Goal: Task Accomplishment & Management: Use online tool/utility

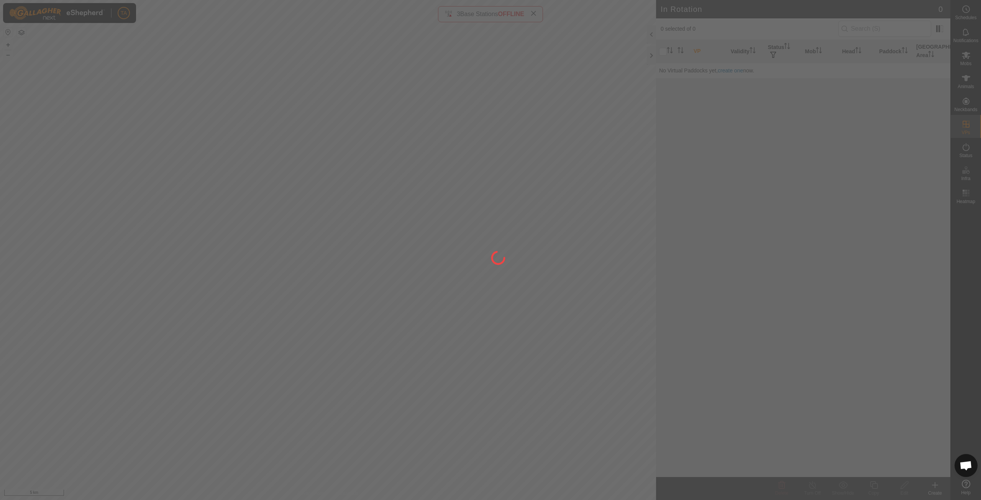
scroll to position [852, 0]
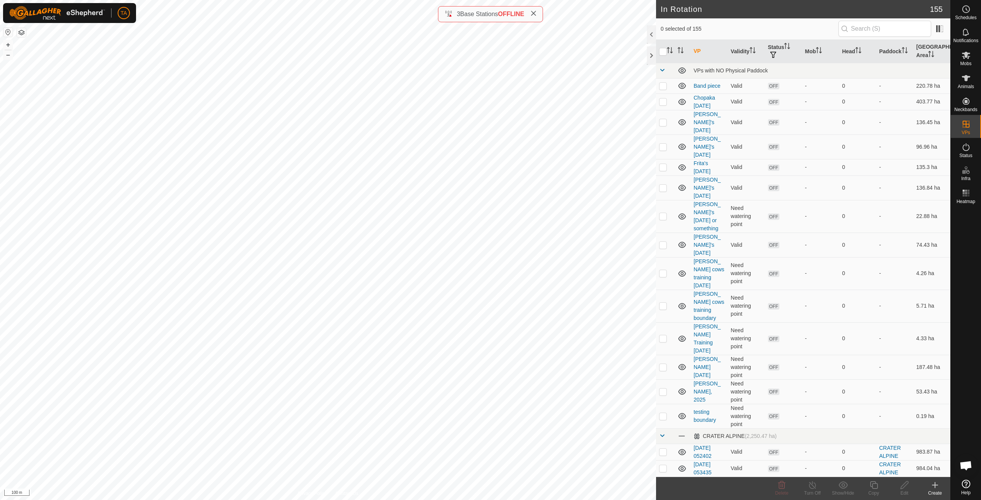
checkbox input "true"
checkbox input "false"
click at [876, 491] on div "Copy" at bounding box center [874, 493] width 31 height 7
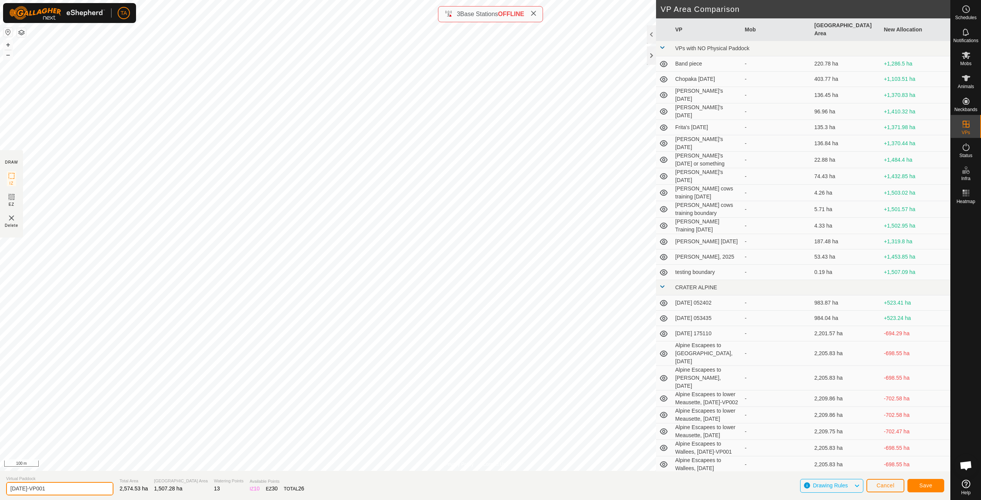
drag, startPoint x: 44, startPoint y: 487, endPoint x: 21, endPoint y: 490, distance: 23.2
click at [21, 490] on input "[DATE]-VP001" at bounding box center [59, 488] width 107 height 13
type input "[DATE]"
click at [928, 484] on span "Save" at bounding box center [925, 486] width 13 height 6
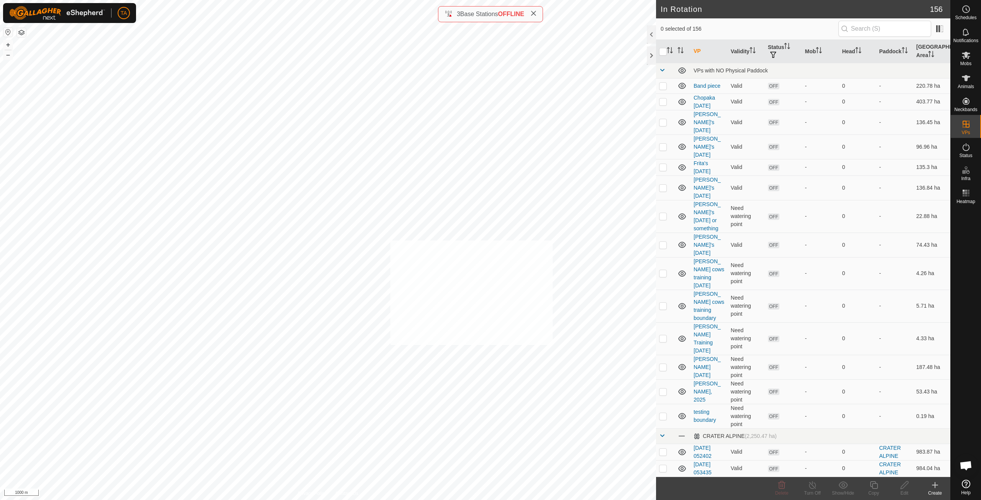
checkbox input "true"
checkbox input "false"
click at [964, 82] on icon at bounding box center [966, 78] width 9 height 9
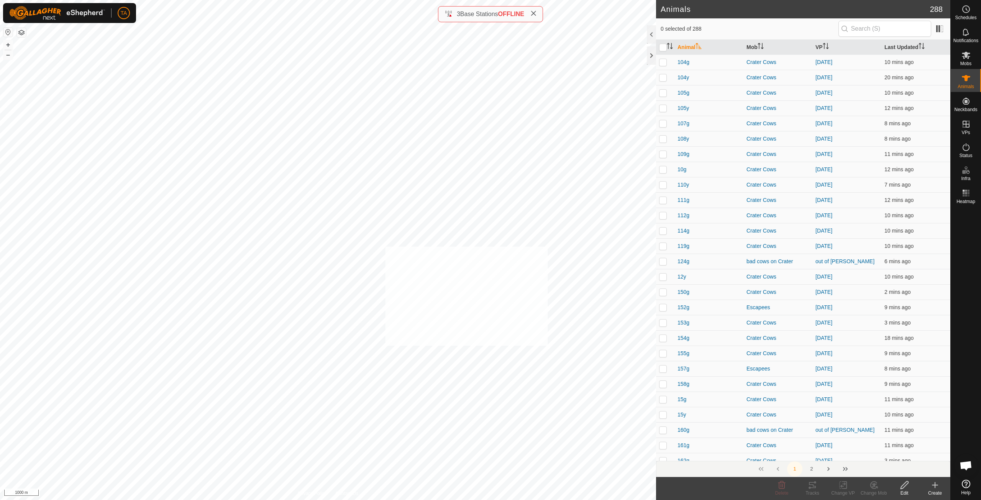
checkbox input "true"
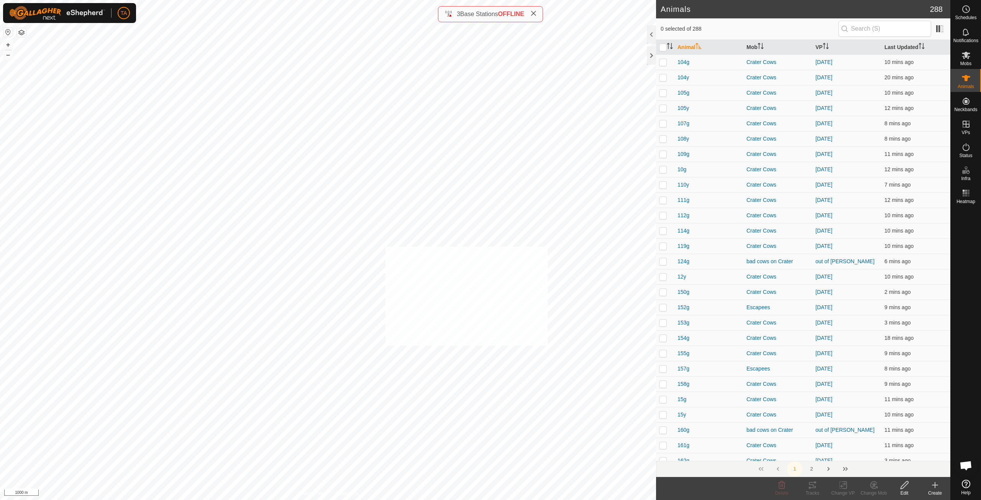
checkbox input "true"
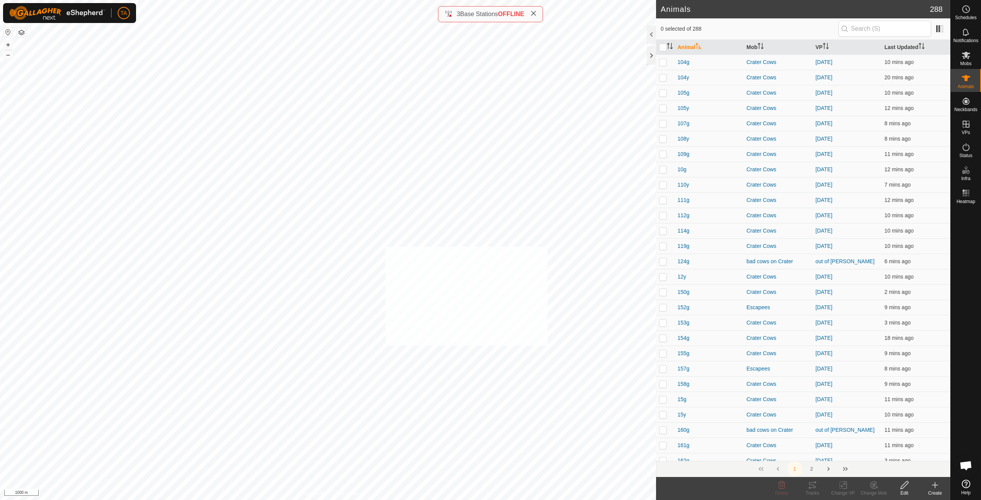
checkbox input "true"
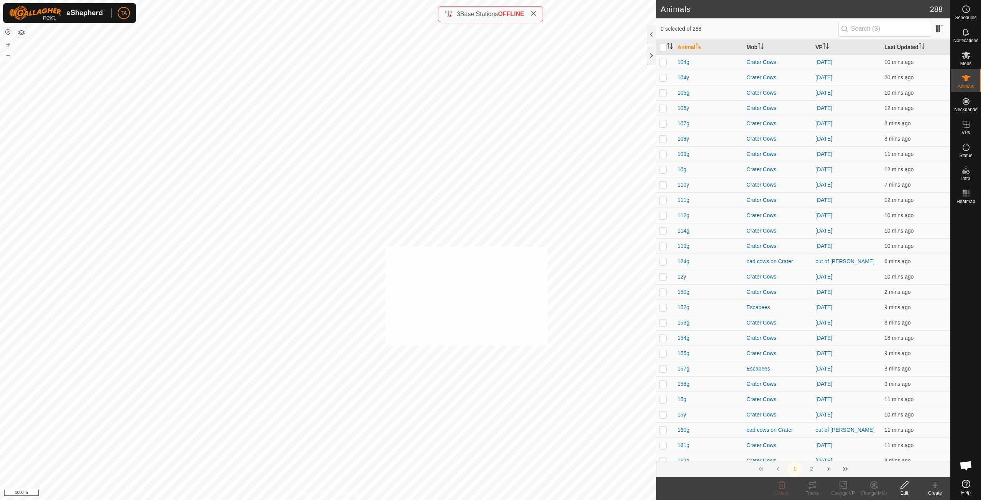
checkbox input "true"
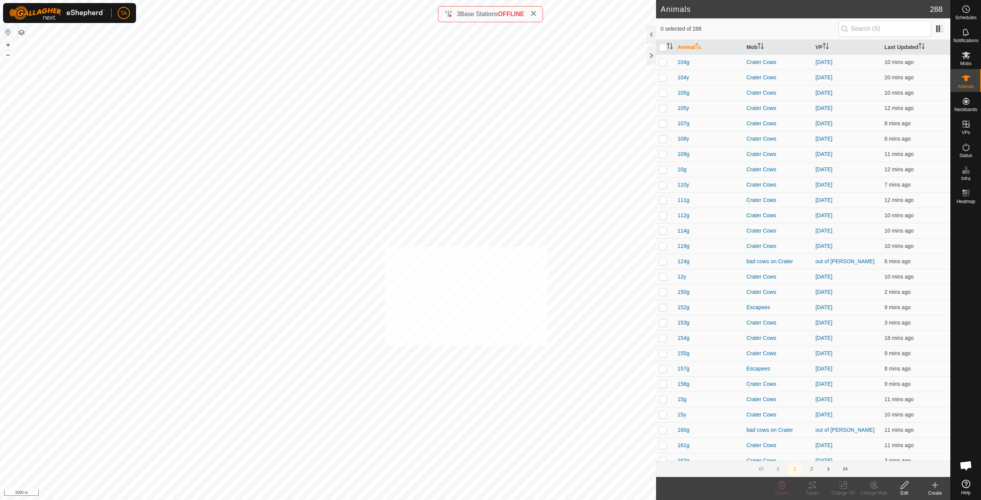
checkbox input "true"
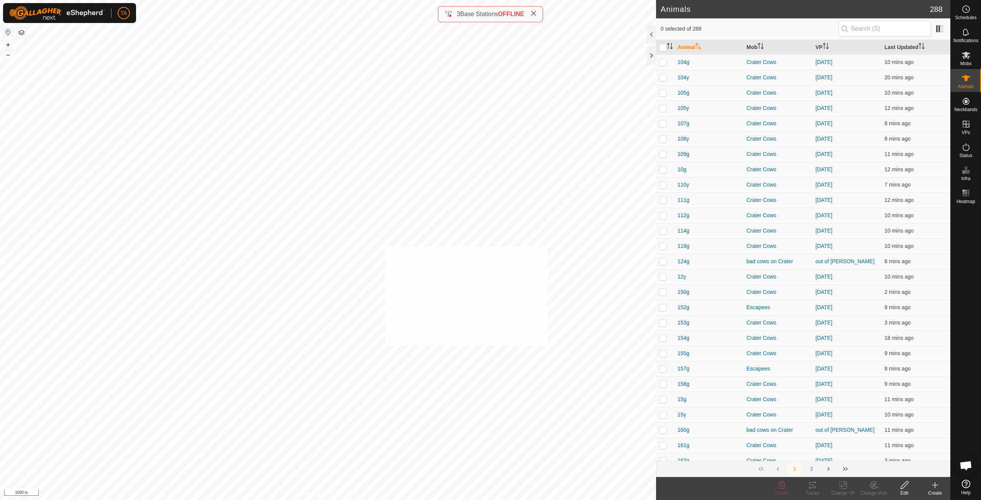
checkbox input "true"
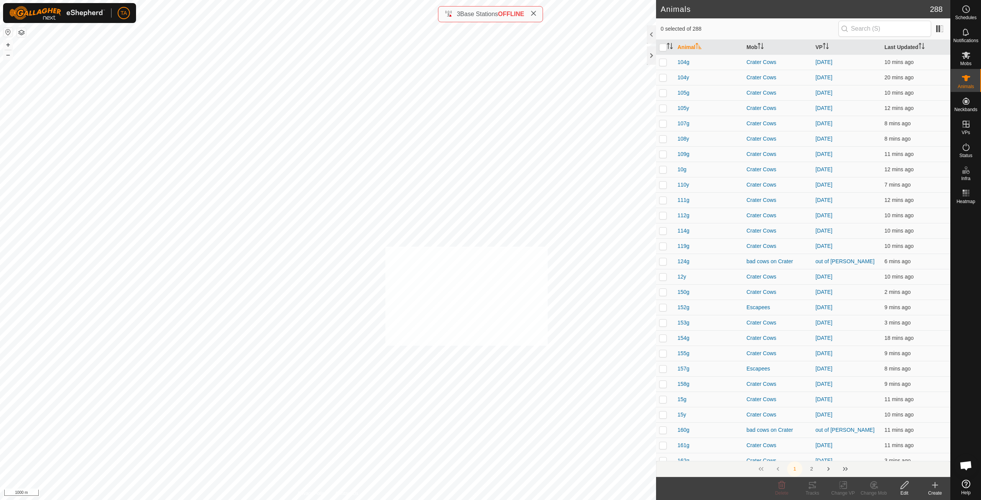
checkbox input "true"
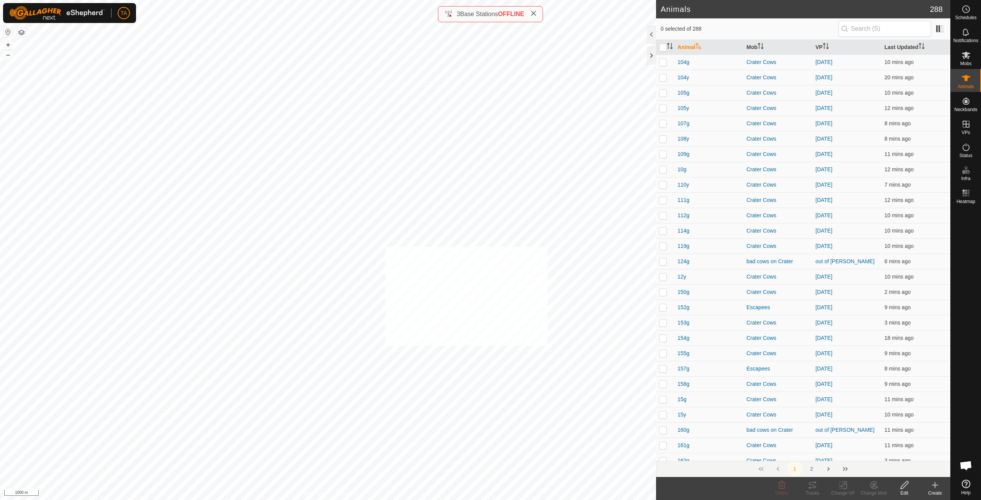
checkbox input "true"
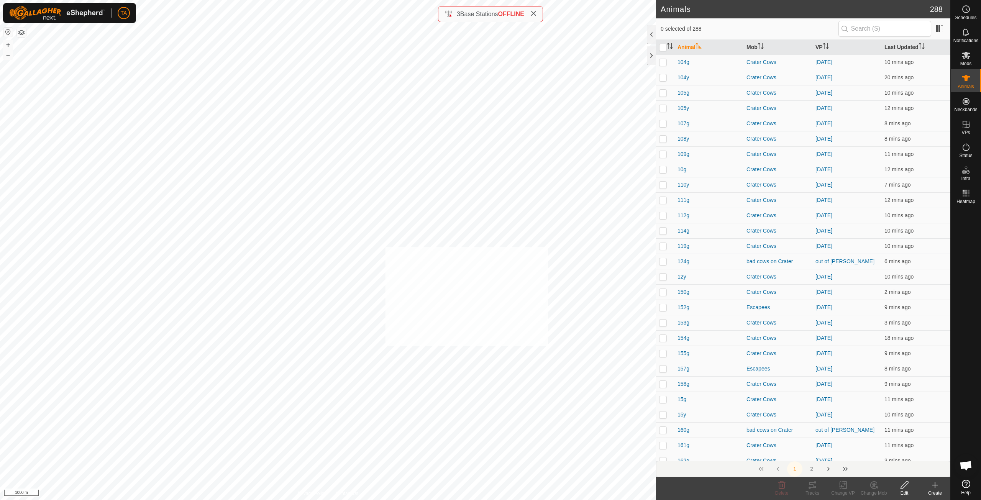
checkbox input "true"
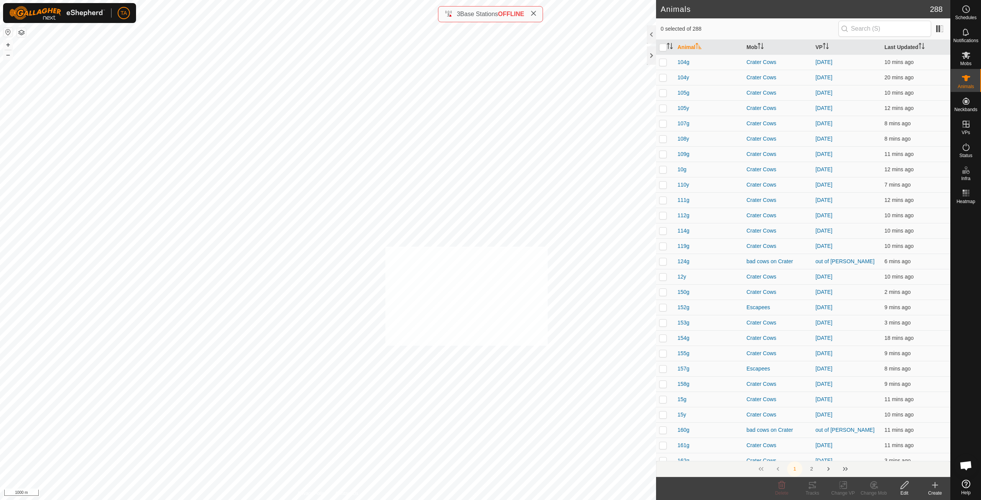
checkbox input "true"
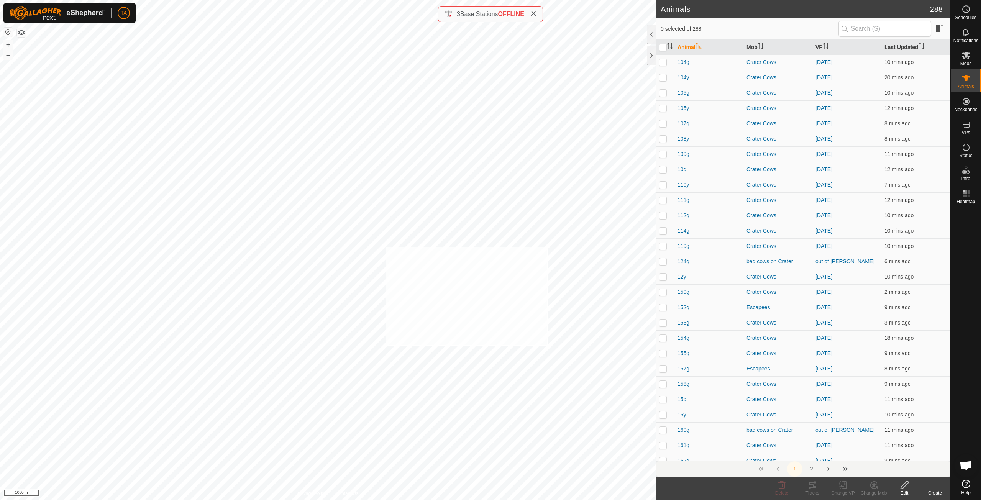
checkbox input "true"
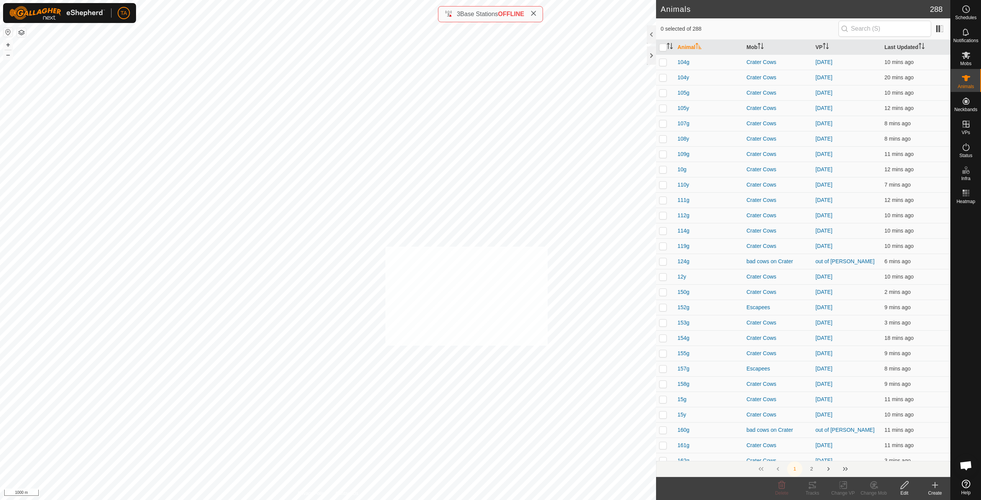
checkbox input "true"
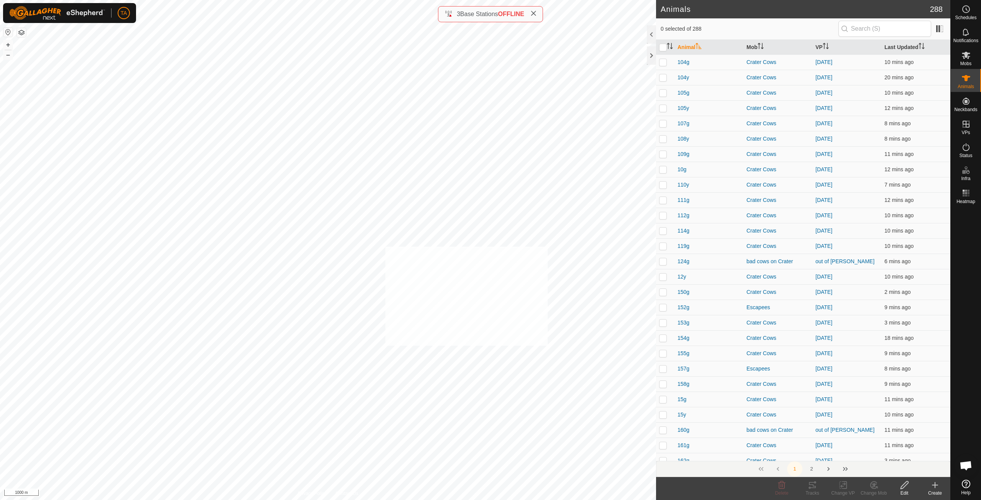
checkbox input "true"
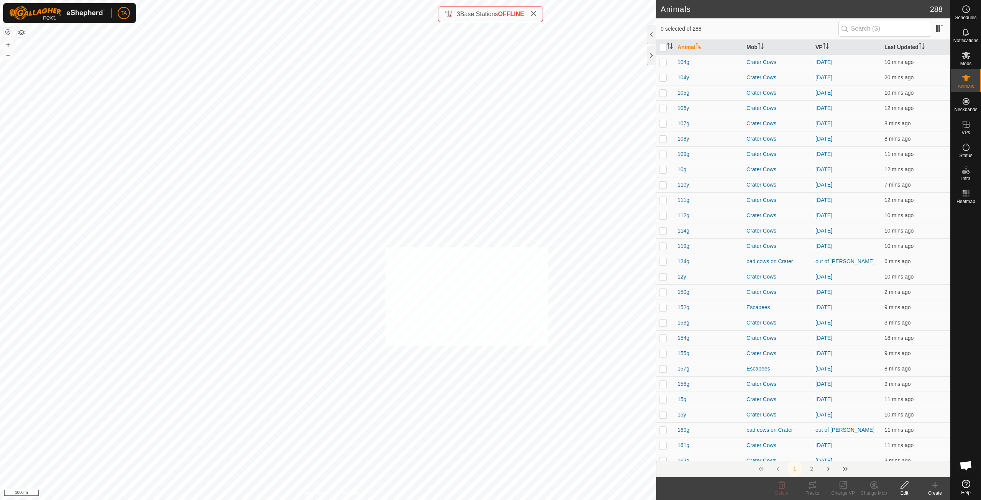
checkbox input "true"
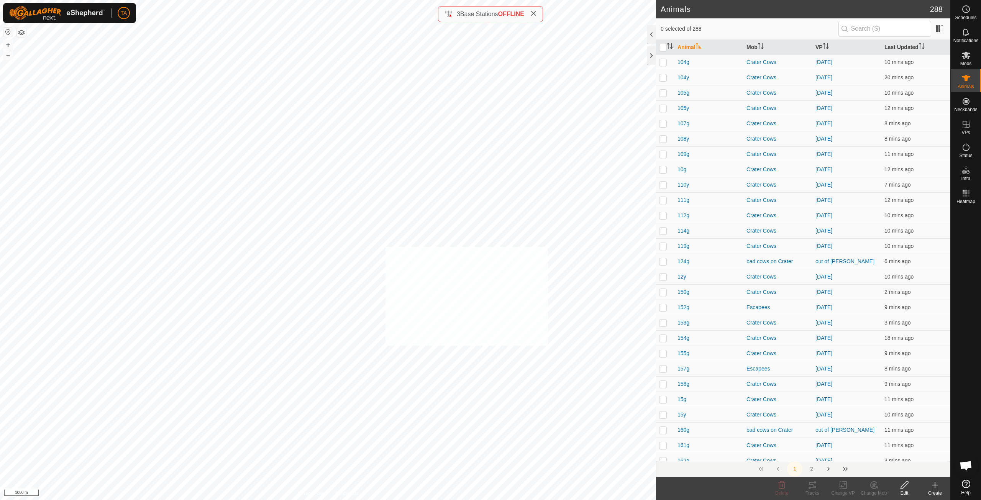
checkbox input "true"
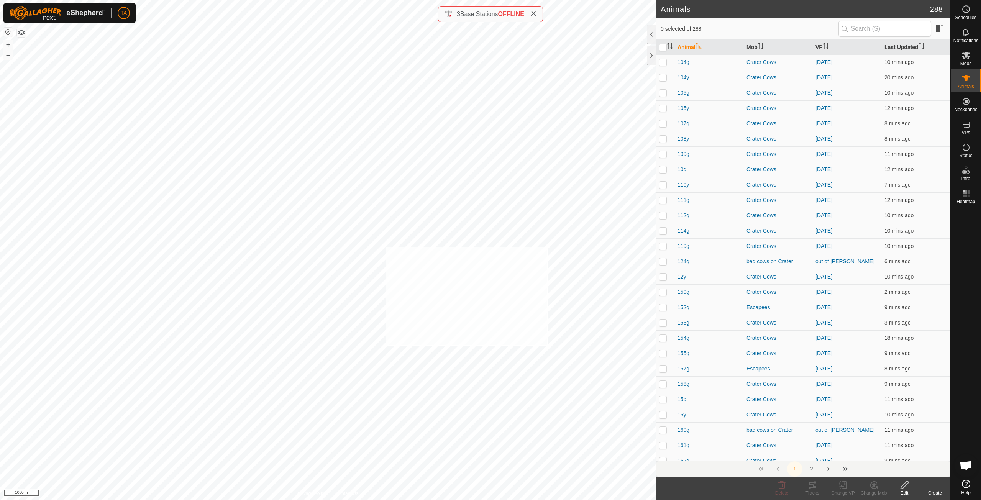
checkbox input "true"
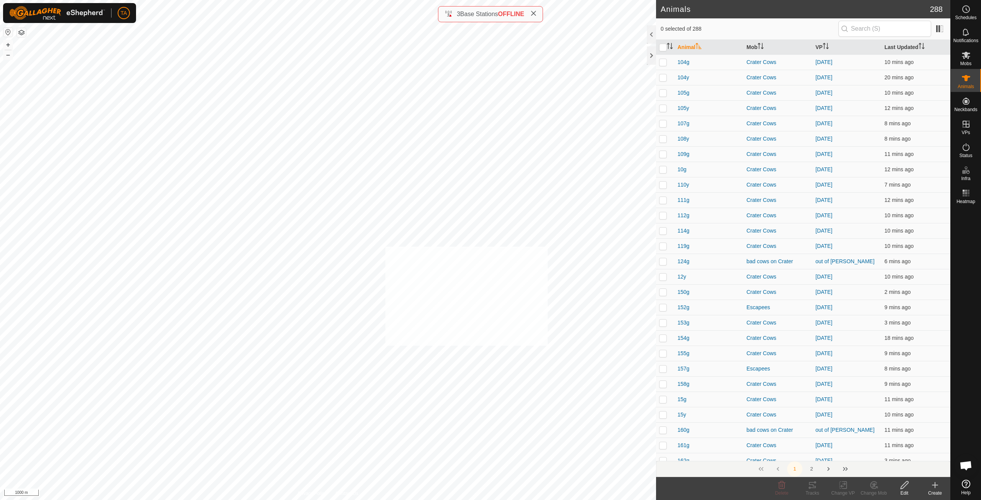
checkbox input "true"
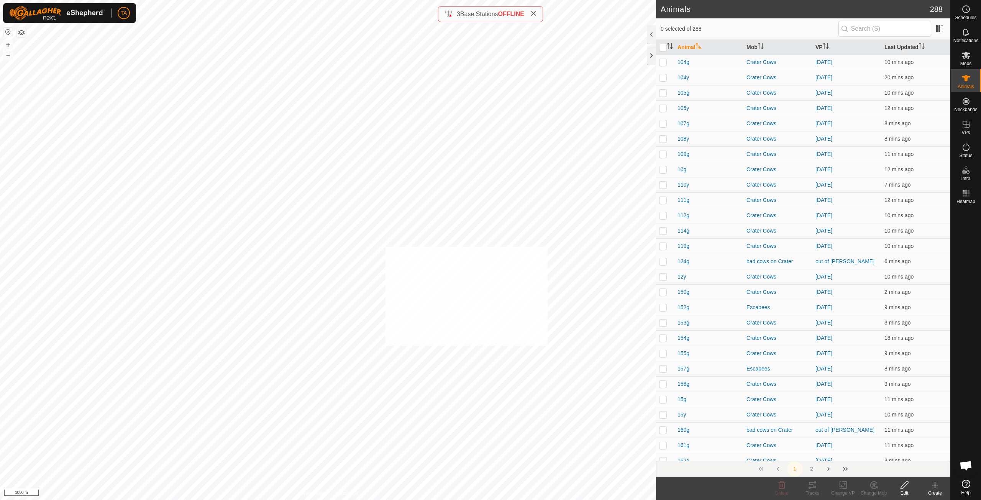
checkbox input "true"
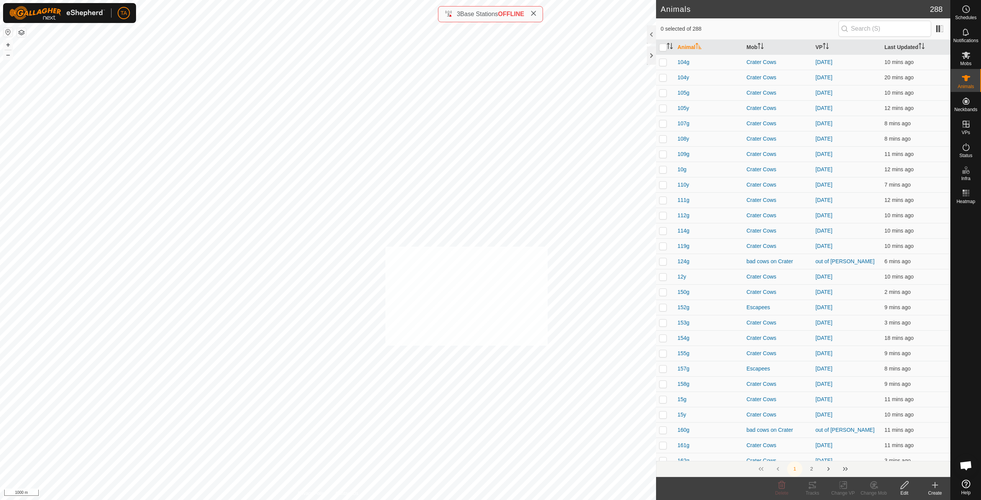
checkbox input "true"
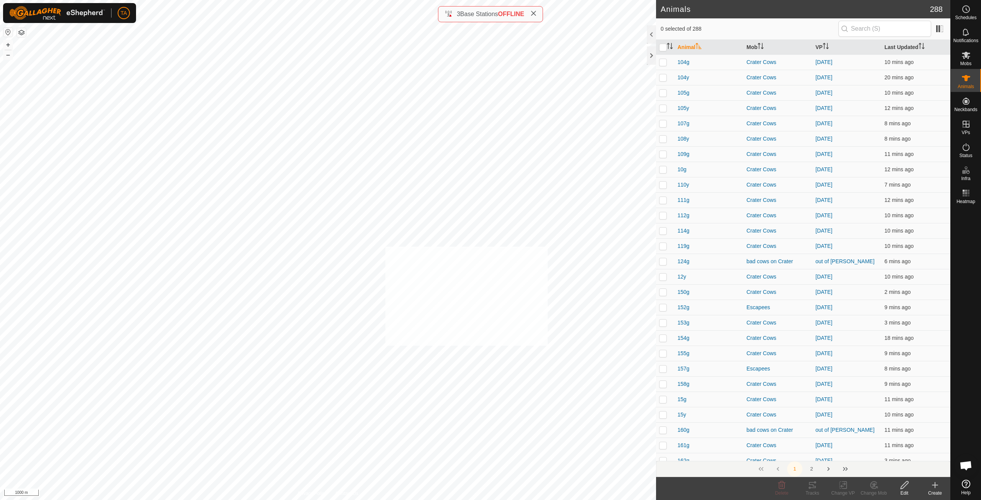
checkbox input "true"
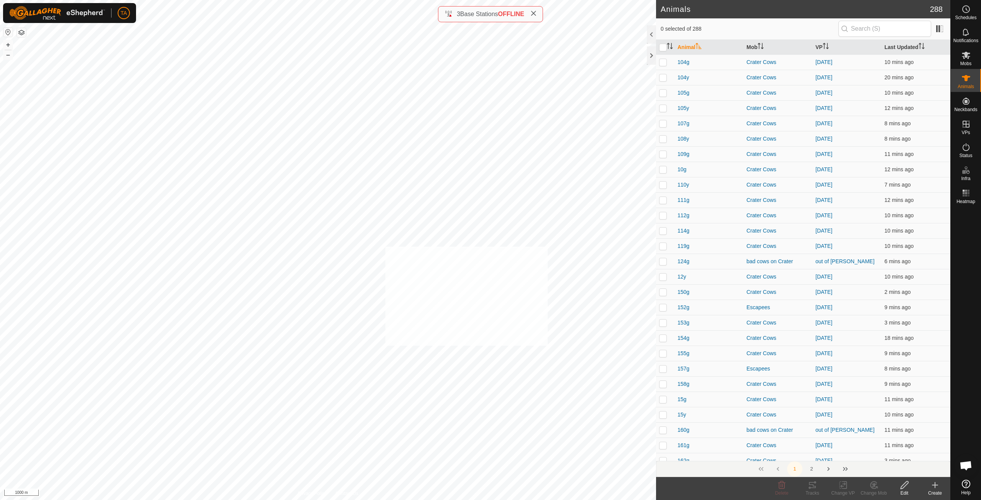
checkbox input "true"
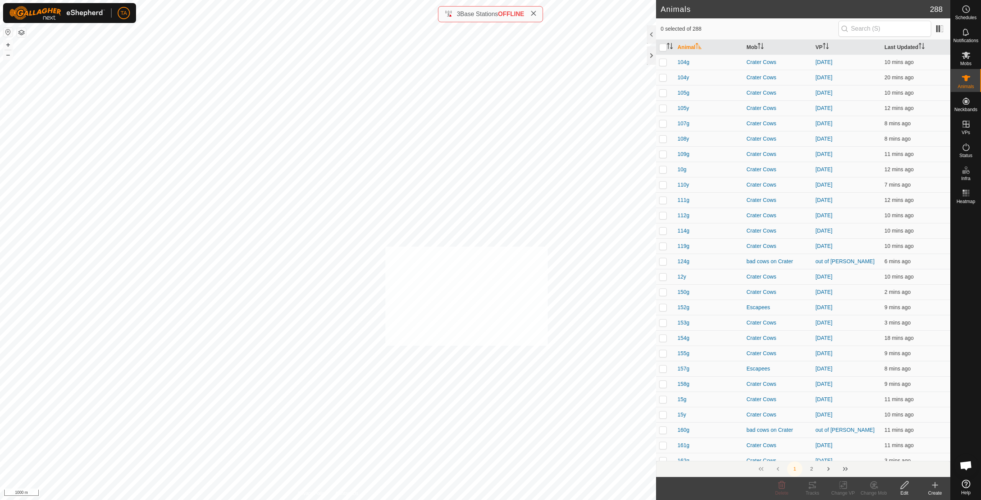
checkbox input "true"
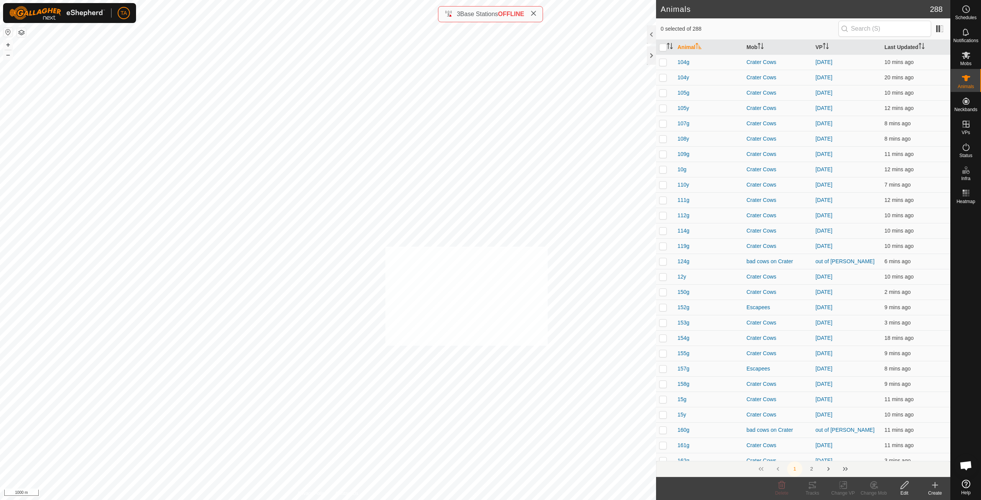
checkbox input "true"
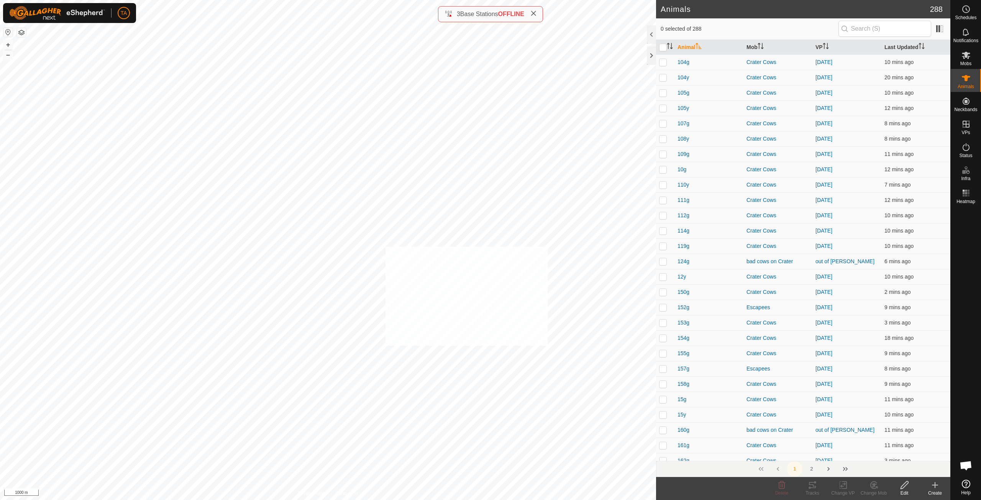
checkbox input "true"
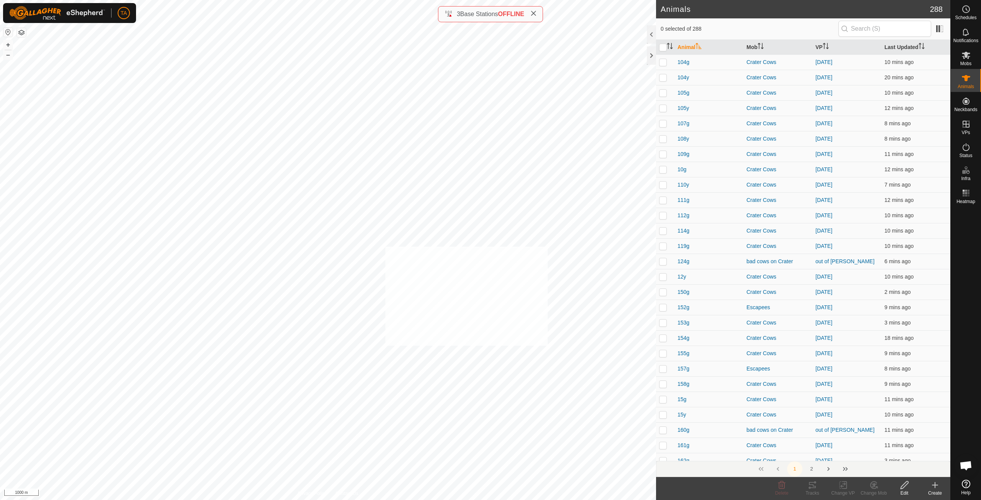
checkbox input "true"
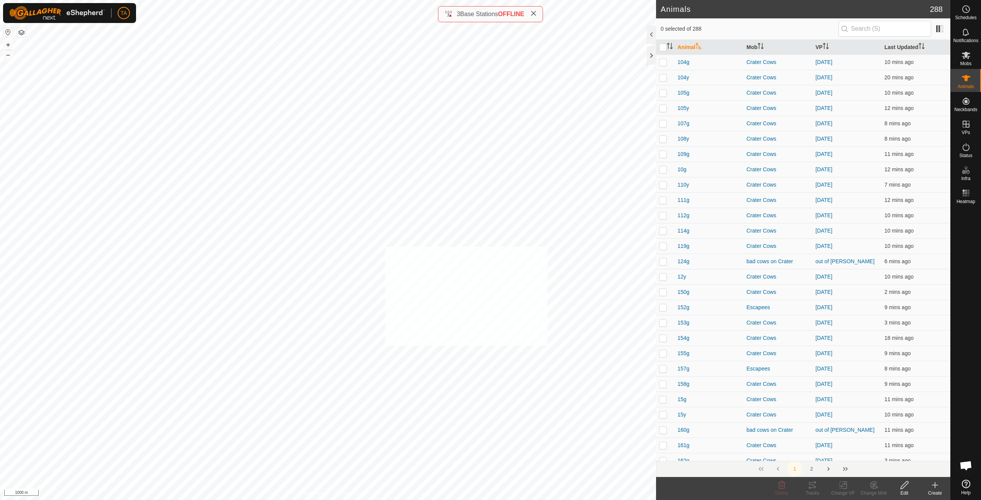
checkbox input "true"
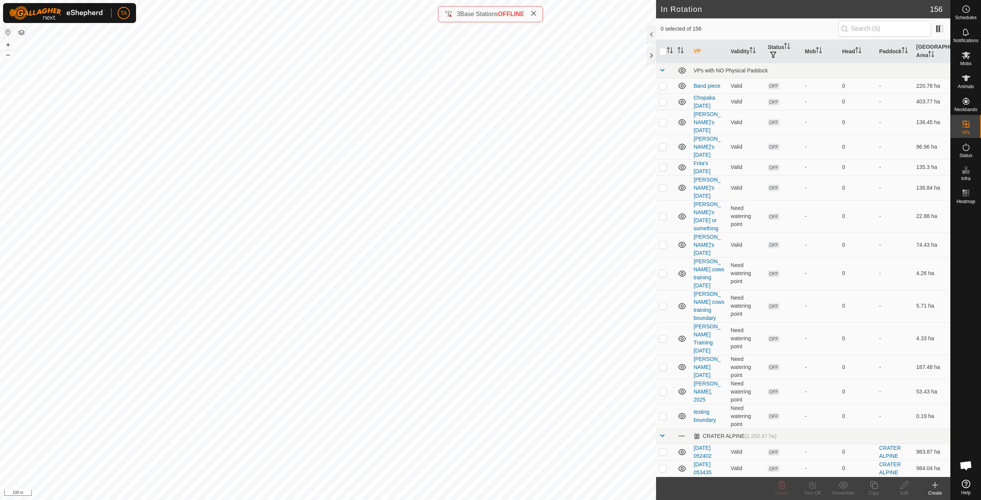
checkbox input "false"
click at [970, 80] on icon at bounding box center [966, 78] width 9 height 9
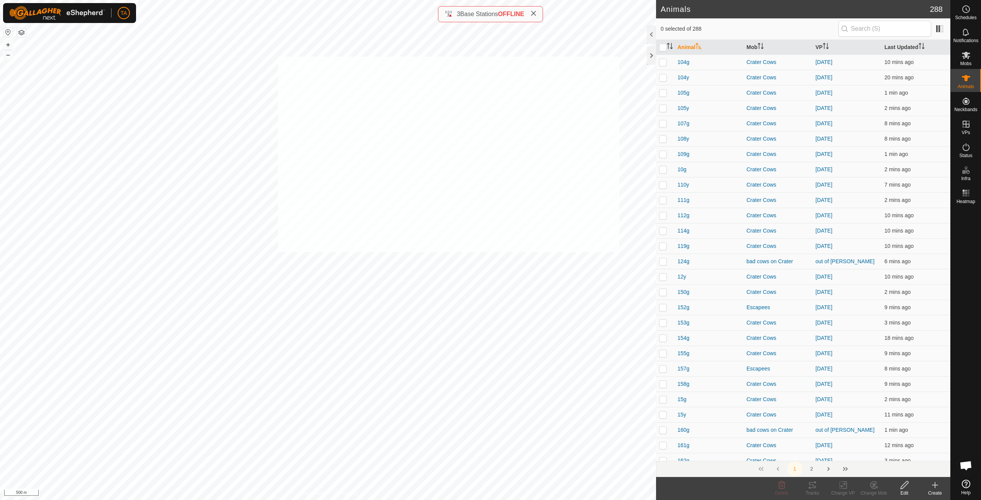
checkbox input "true"
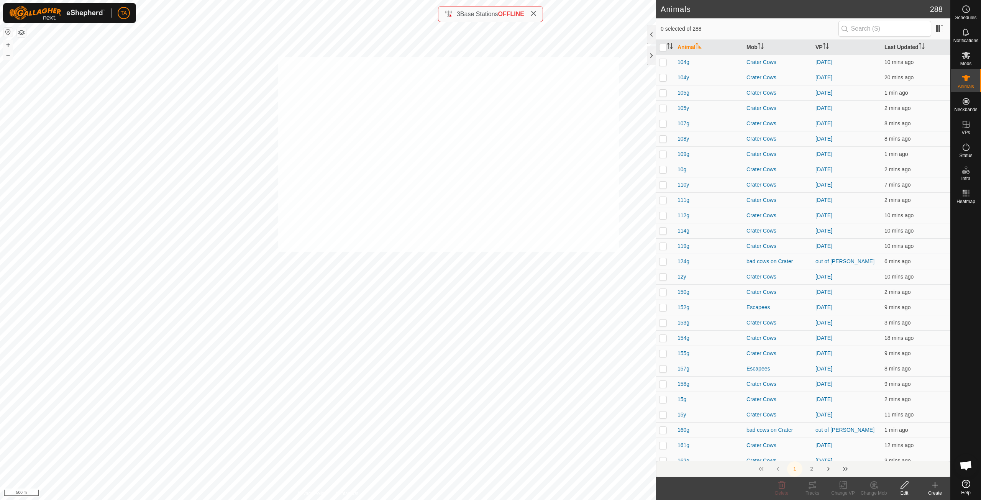
checkbox input "true"
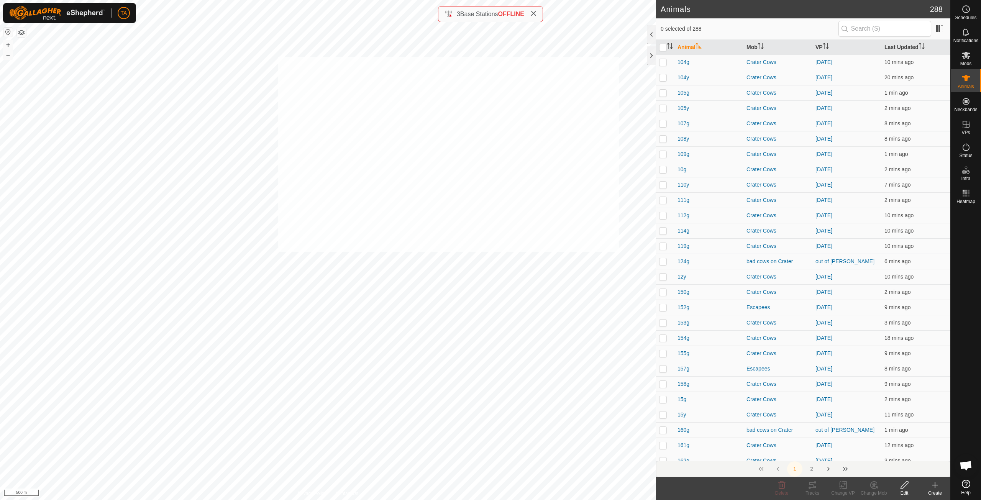
checkbox input "true"
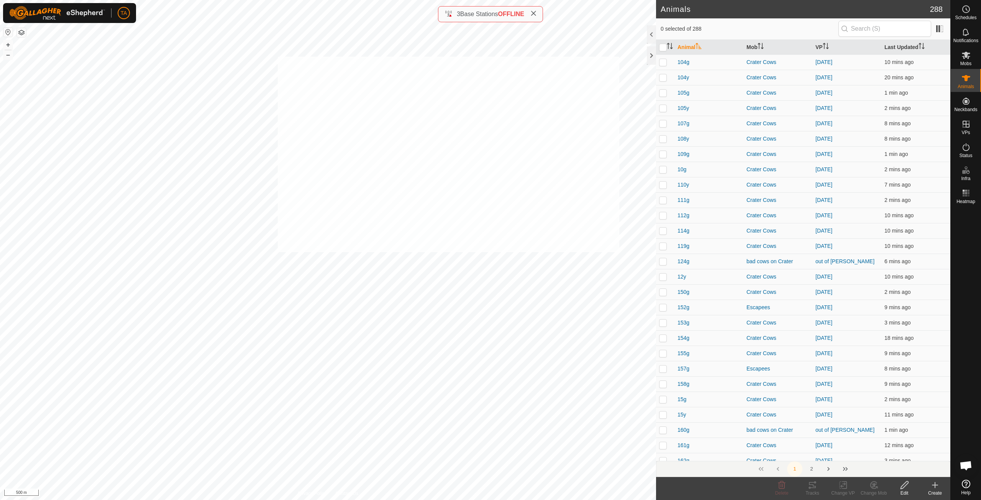
checkbox input "true"
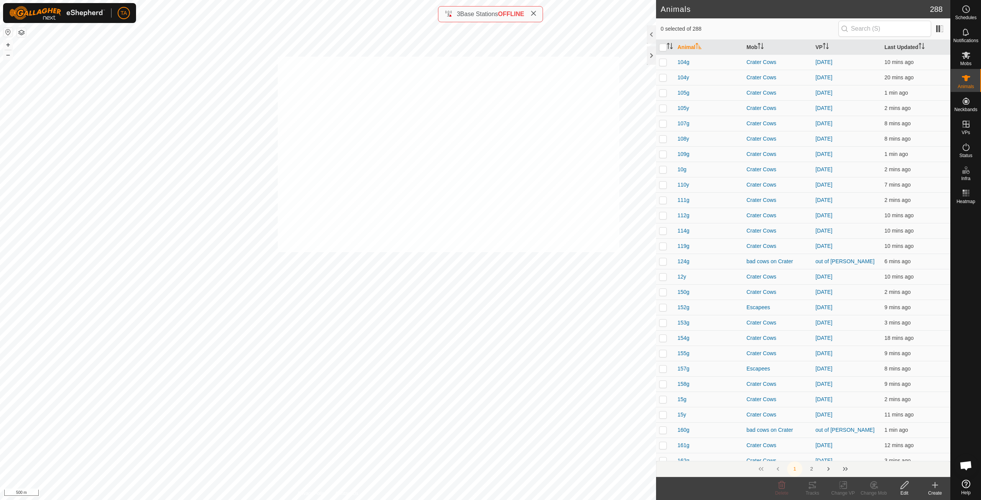
checkbox input "true"
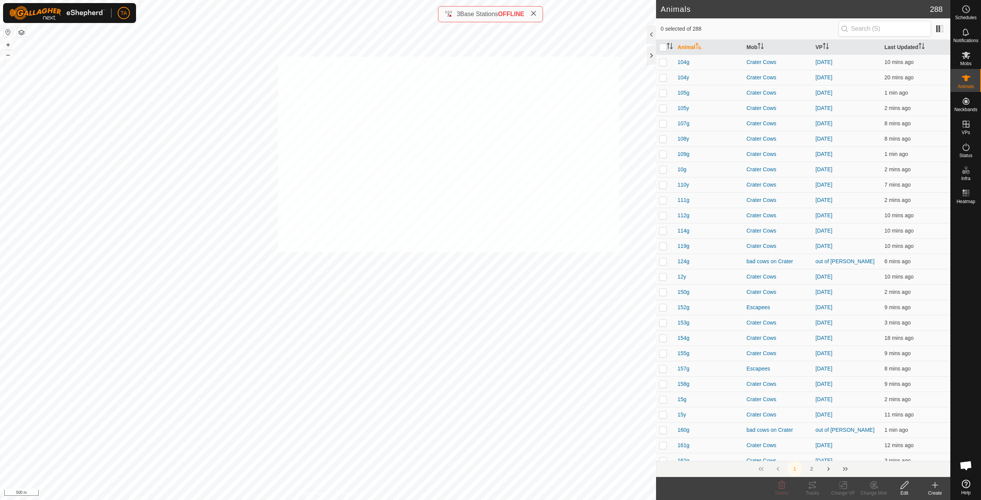
checkbox input "true"
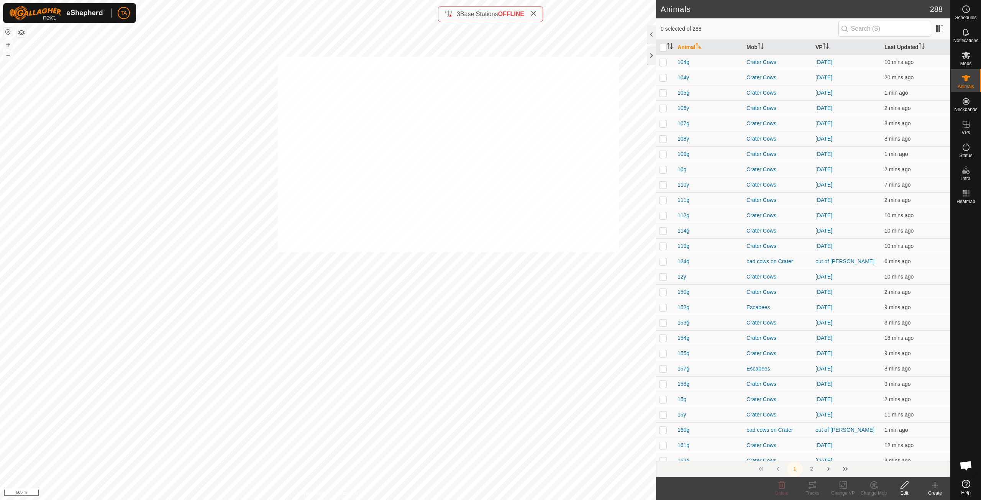
checkbox input "true"
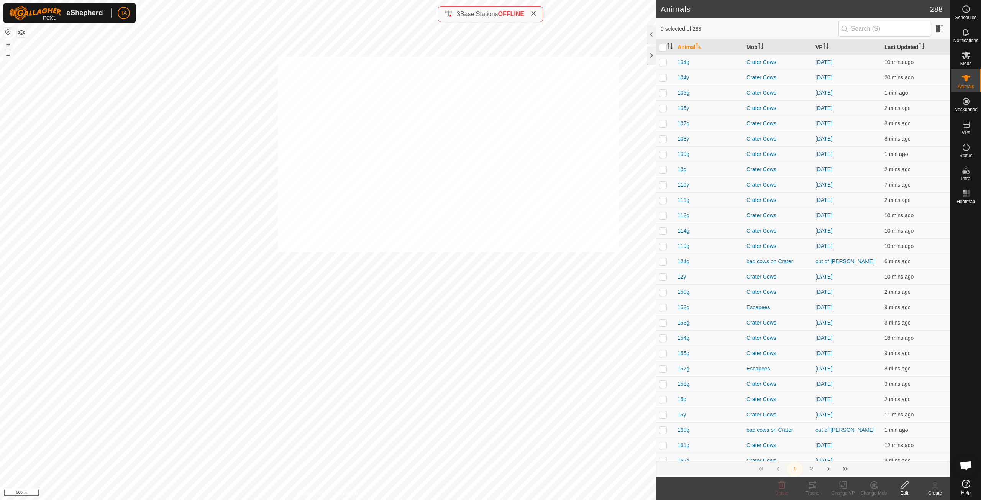
checkbox input "true"
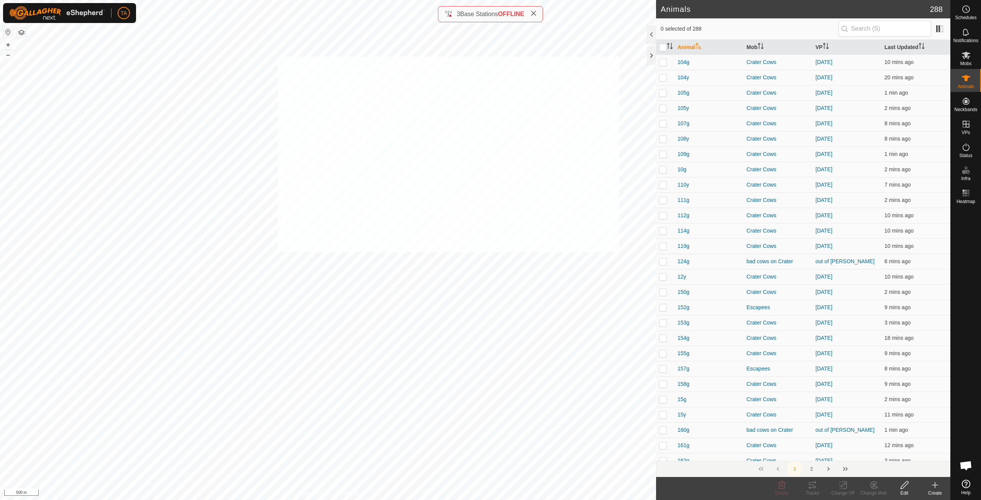
checkbox input "true"
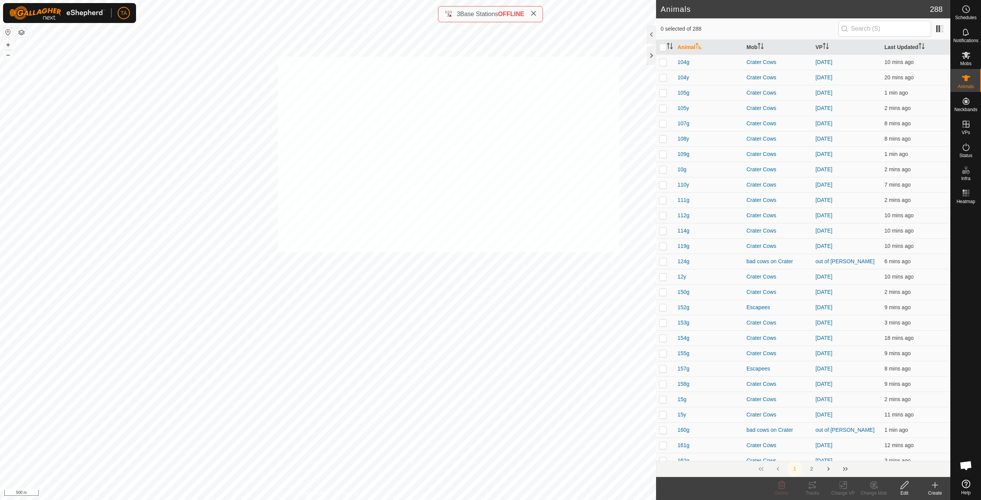
checkbox input "true"
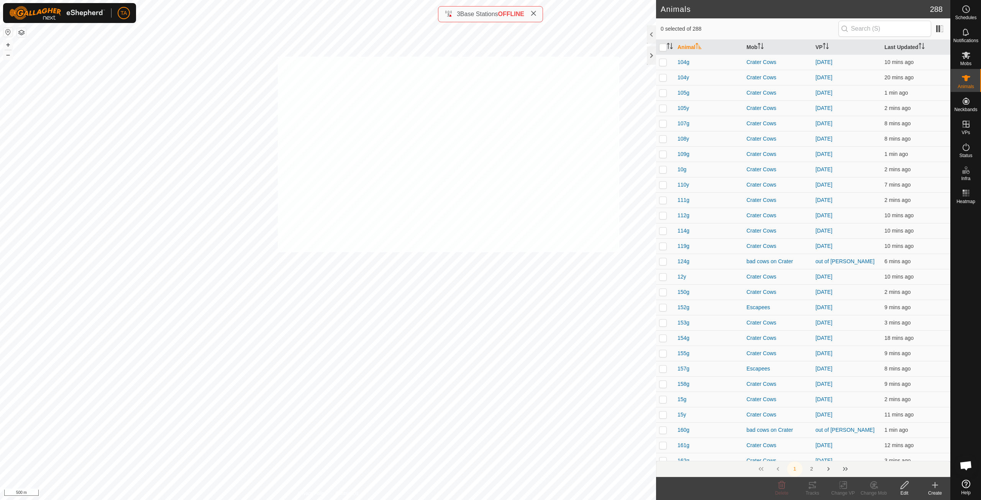
checkbox input "true"
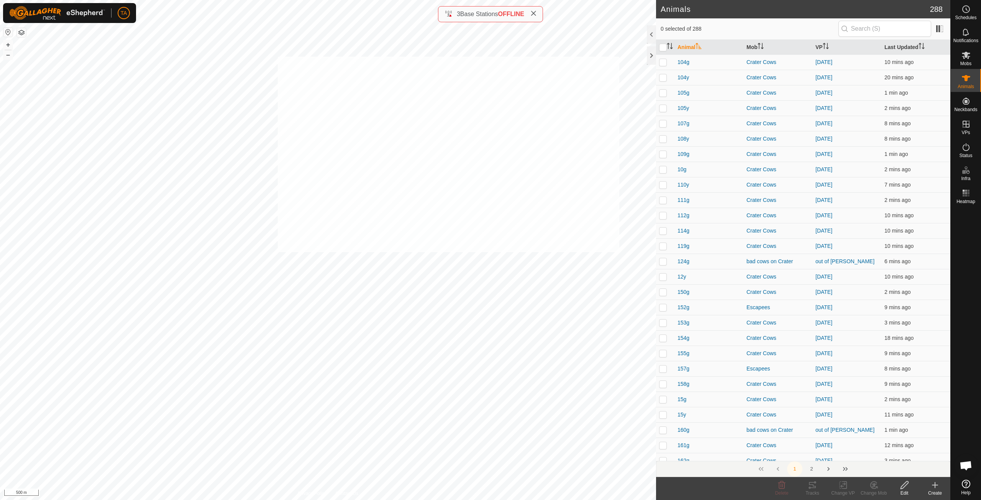
checkbox input "true"
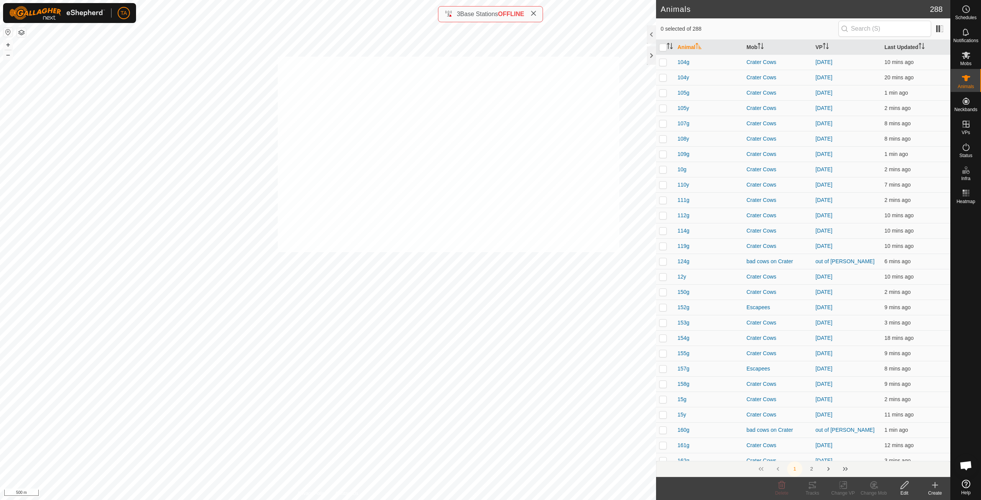
checkbox input "true"
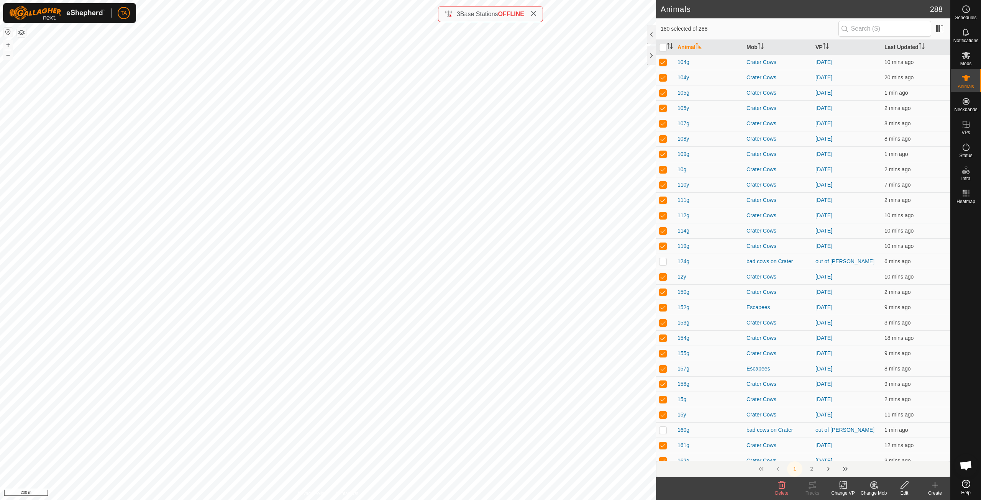
click at [839, 485] on icon at bounding box center [844, 485] width 10 height 9
click at [877, 451] on link "Choose VP..." at bounding box center [866, 452] width 76 height 15
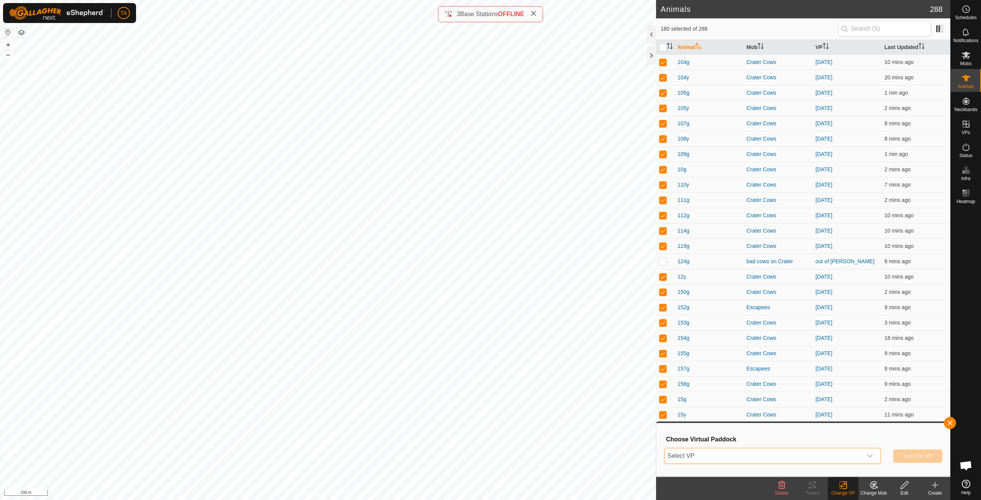
click at [790, 453] on span "Select VP" at bounding box center [764, 455] width 198 height 15
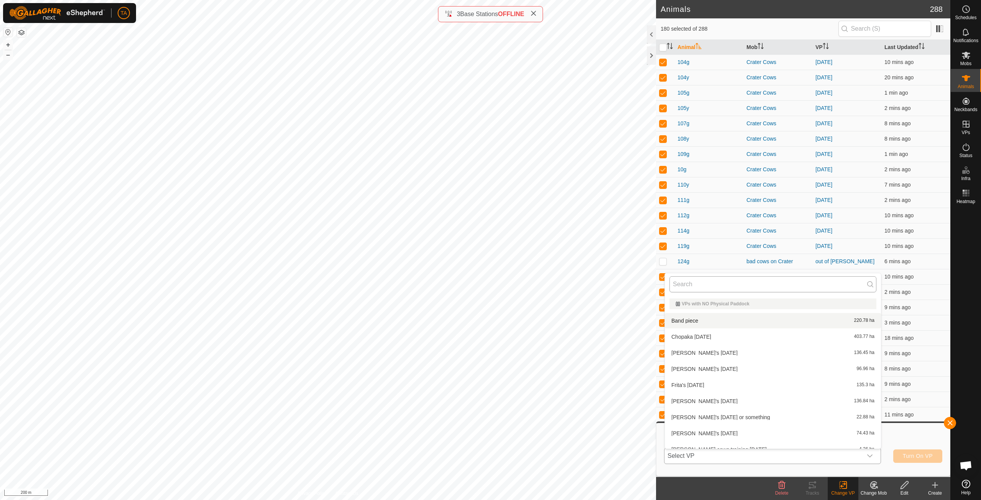
scroll to position [8, 0]
click at [754, 279] on input "text" at bounding box center [773, 284] width 207 height 16
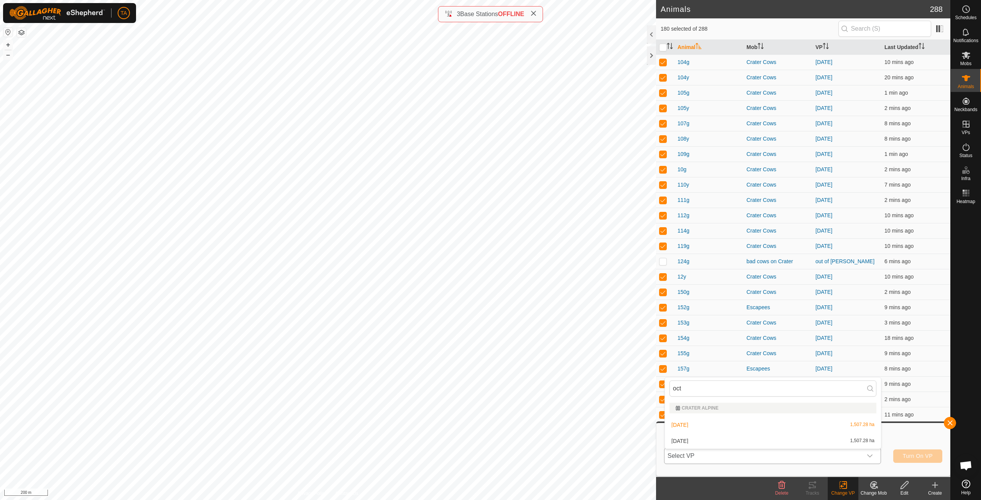
click at [701, 442] on li "[DATE] 1,507.28 ha" at bounding box center [773, 440] width 216 height 15
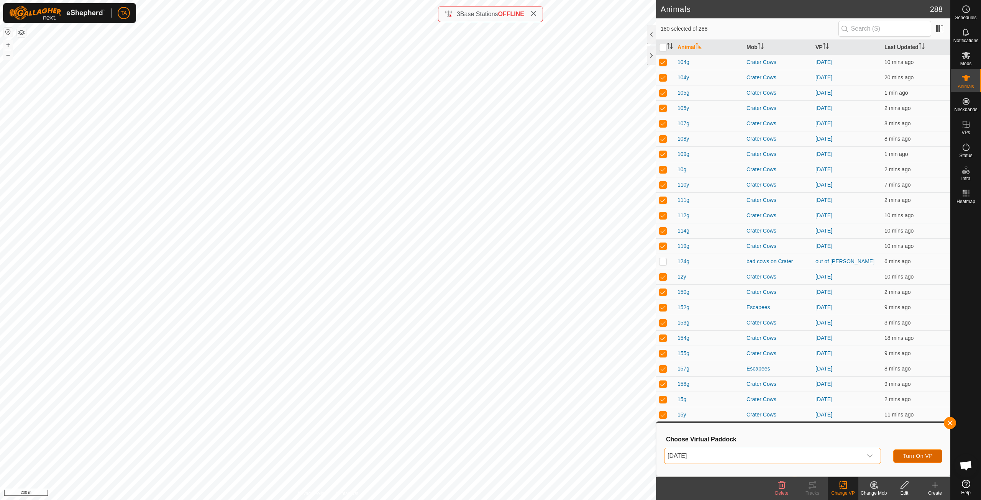
click at [919, 459] on span "Turn On VP" at bounding box center [918, 456] width 30 height 6
